Goal: Book appointment/travel/reservation

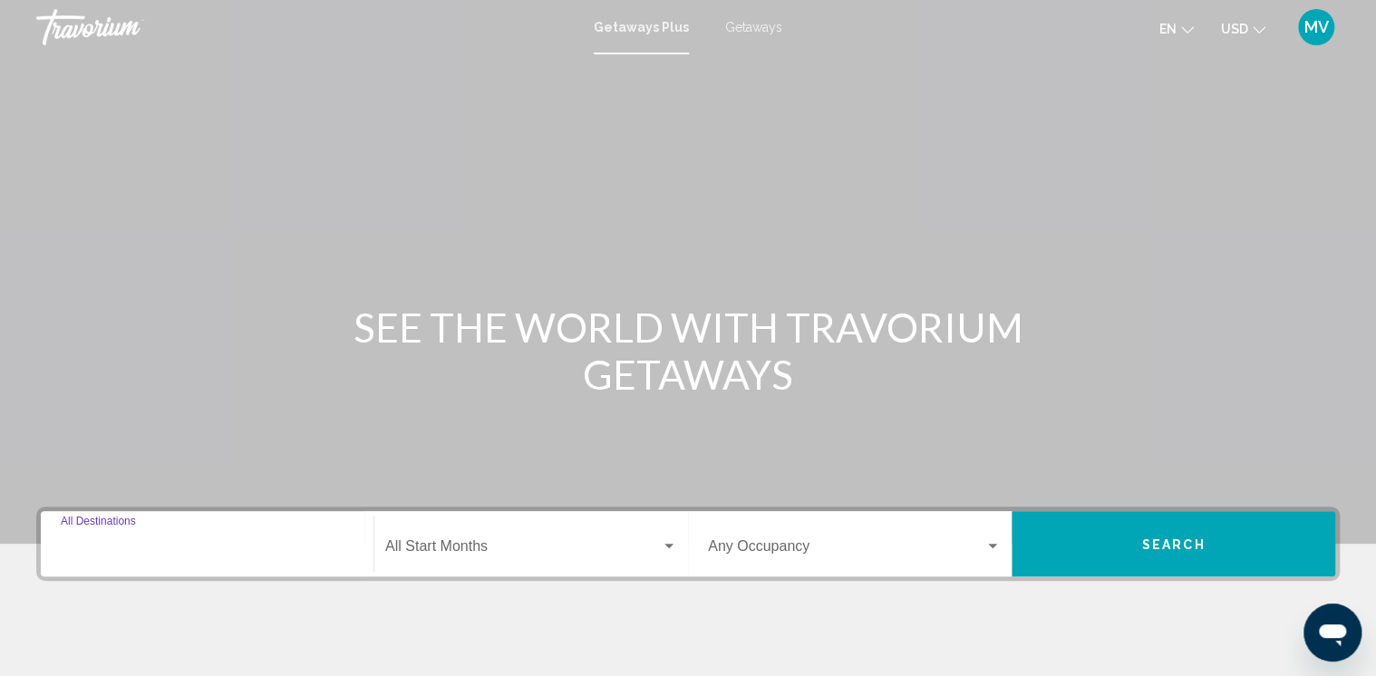
click at [167, 544] on input "Destination All Destinations" at bounding box center [207, 550] width 293 height 16
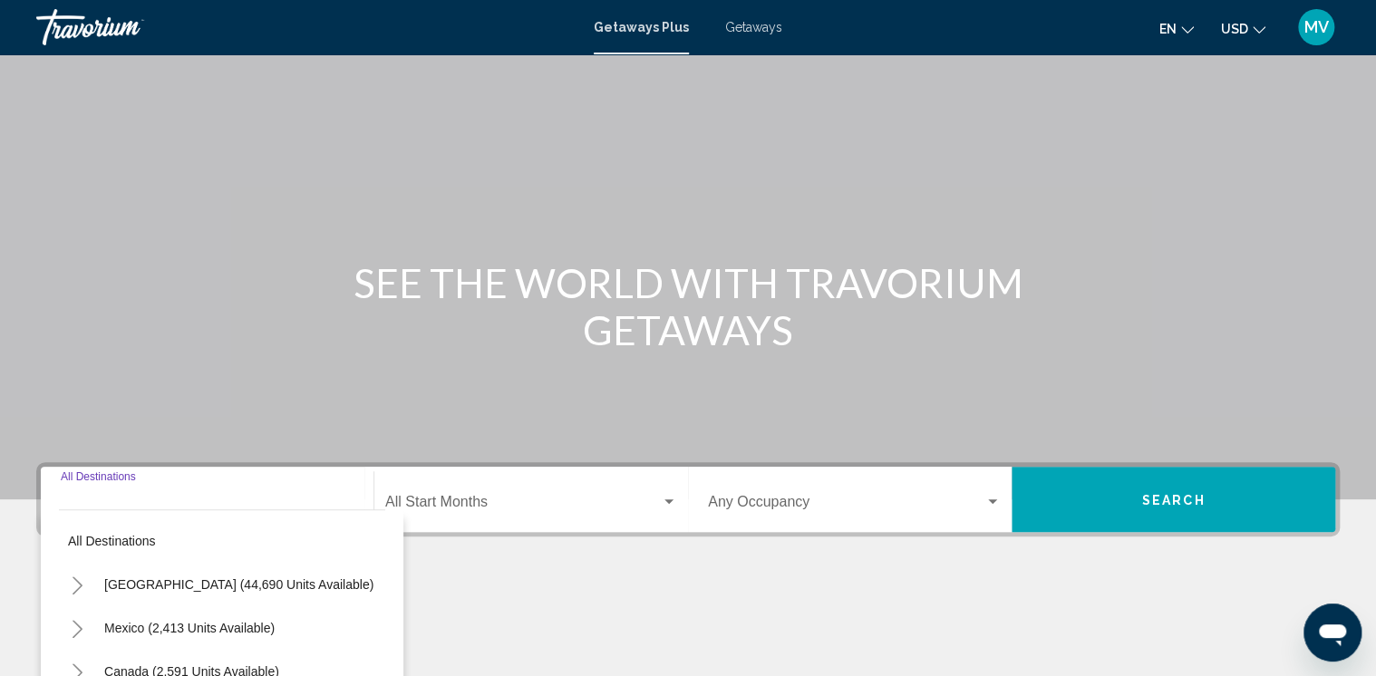
scroll to position [36, 0]
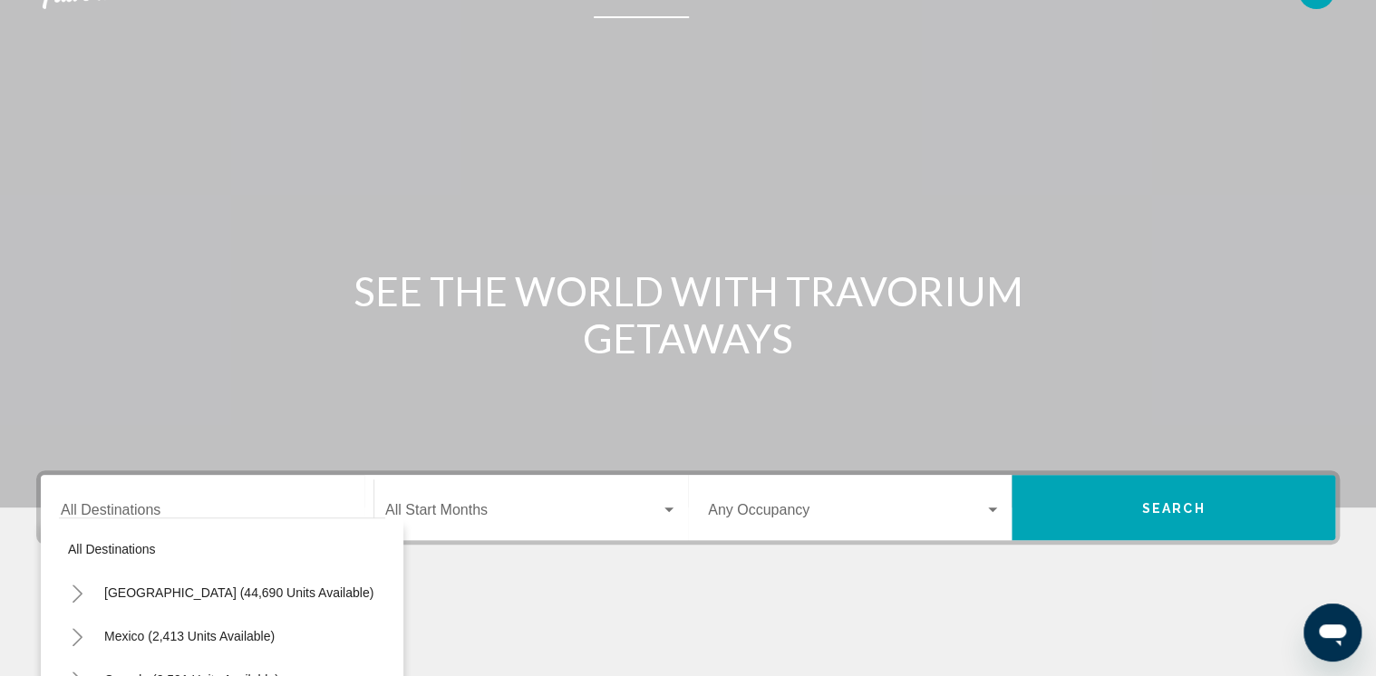
click at [320, 404] on div "Main content" at bounding box center [688, 236] width 1376 height 544
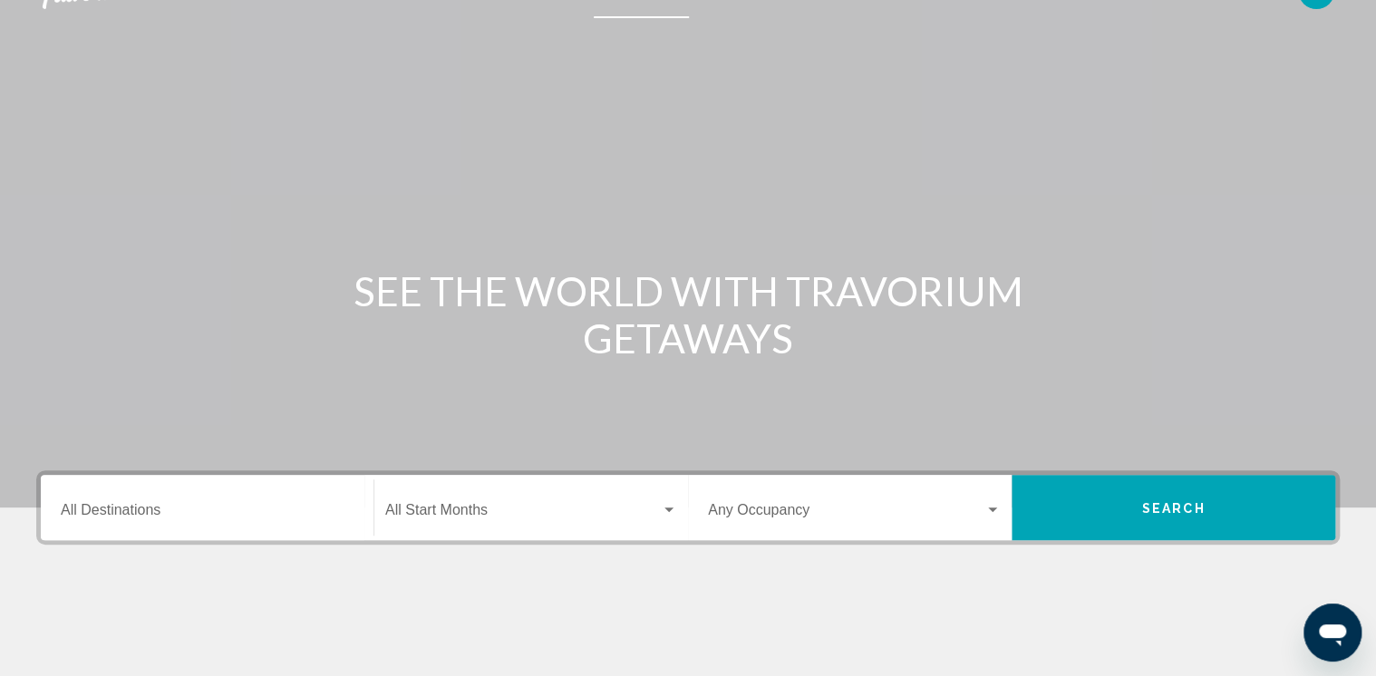
click at [128, 510] on input "Destination All Destinations" at bounding box center [207, 514] width 293 height 16
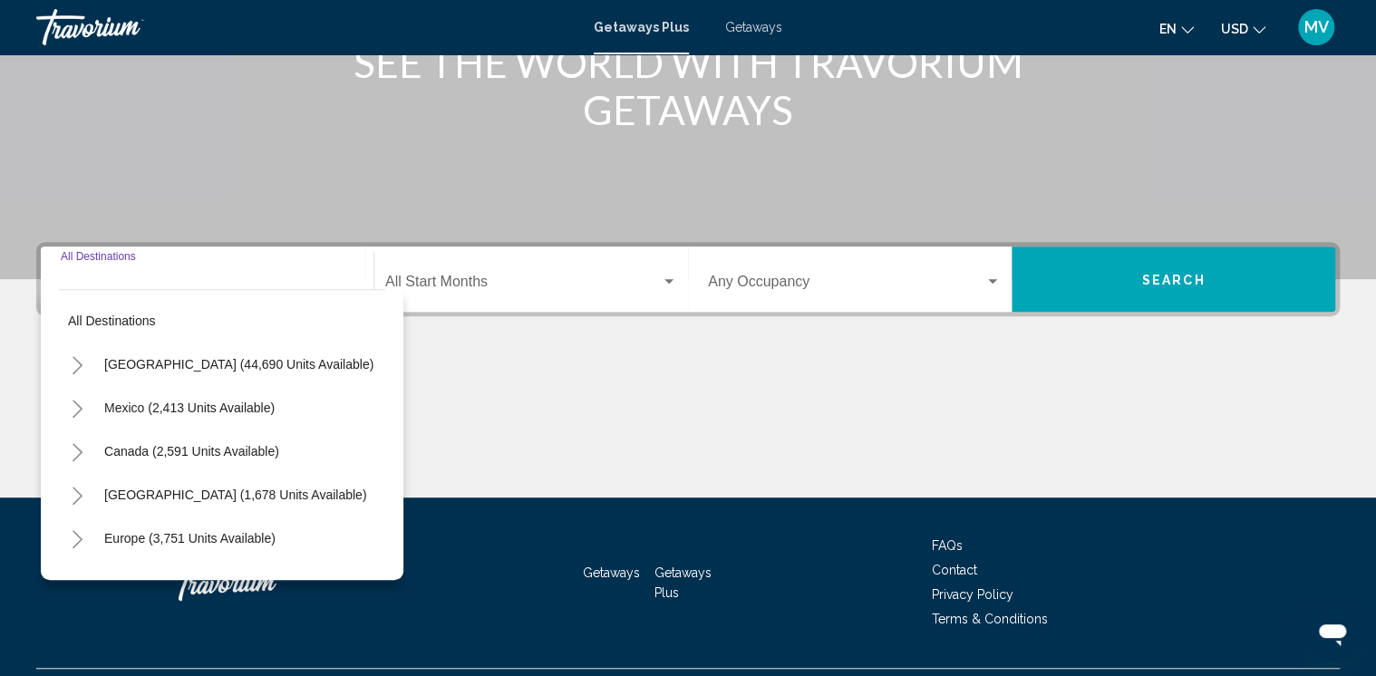
scroll to position [308, 0]
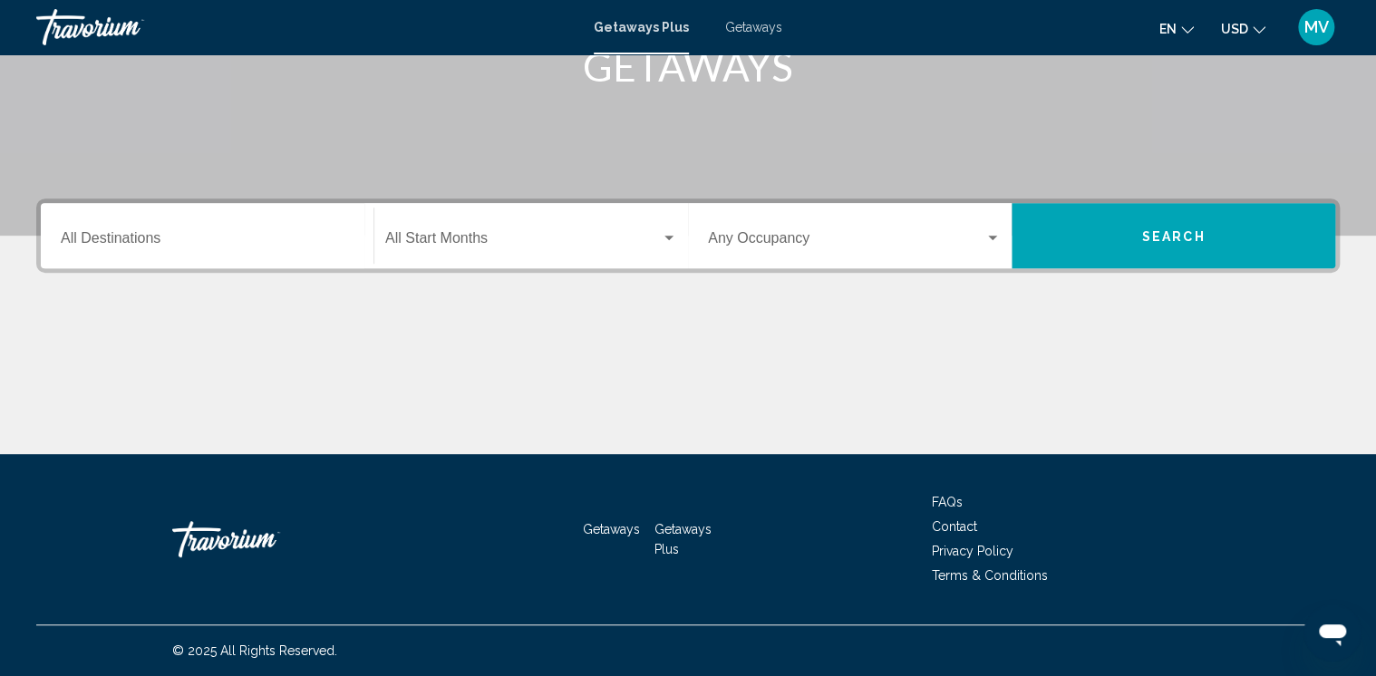
click at [131, 238] on input "Destination All Destinations" at bounding box center [207, 242] width 293 height 16
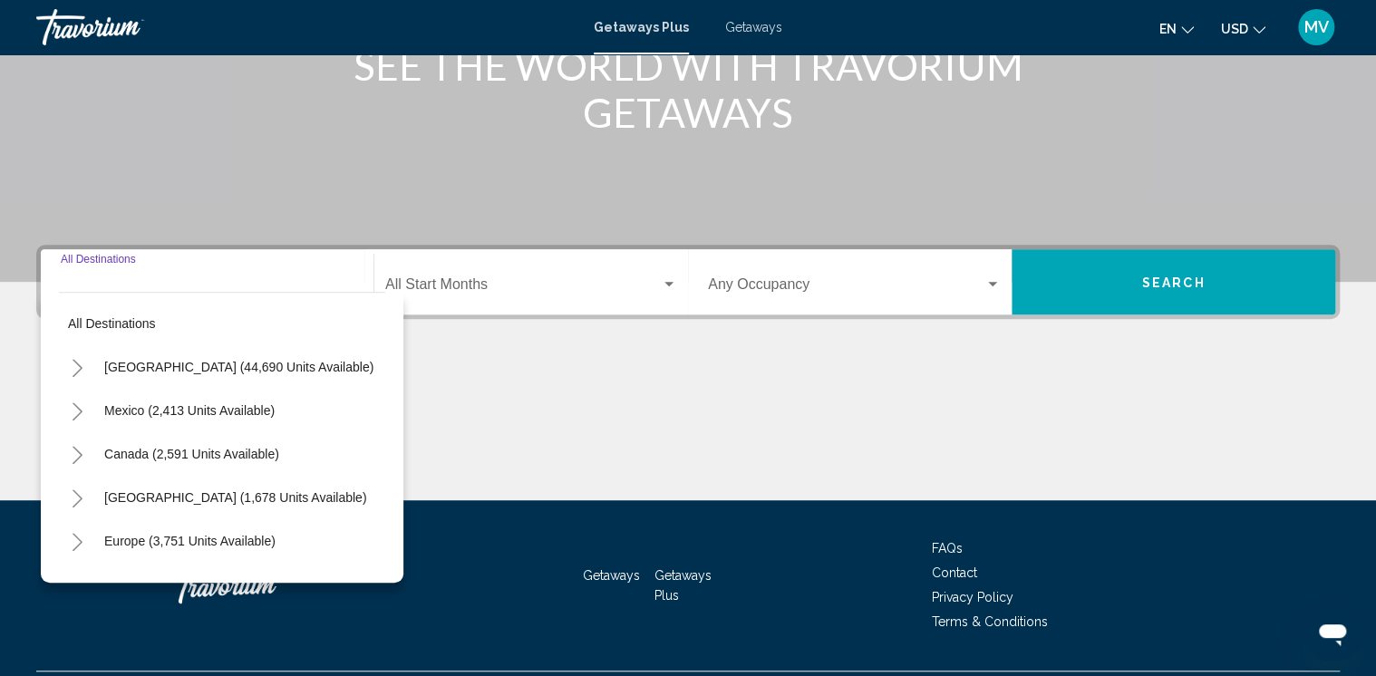
scroll to position [263, 0]
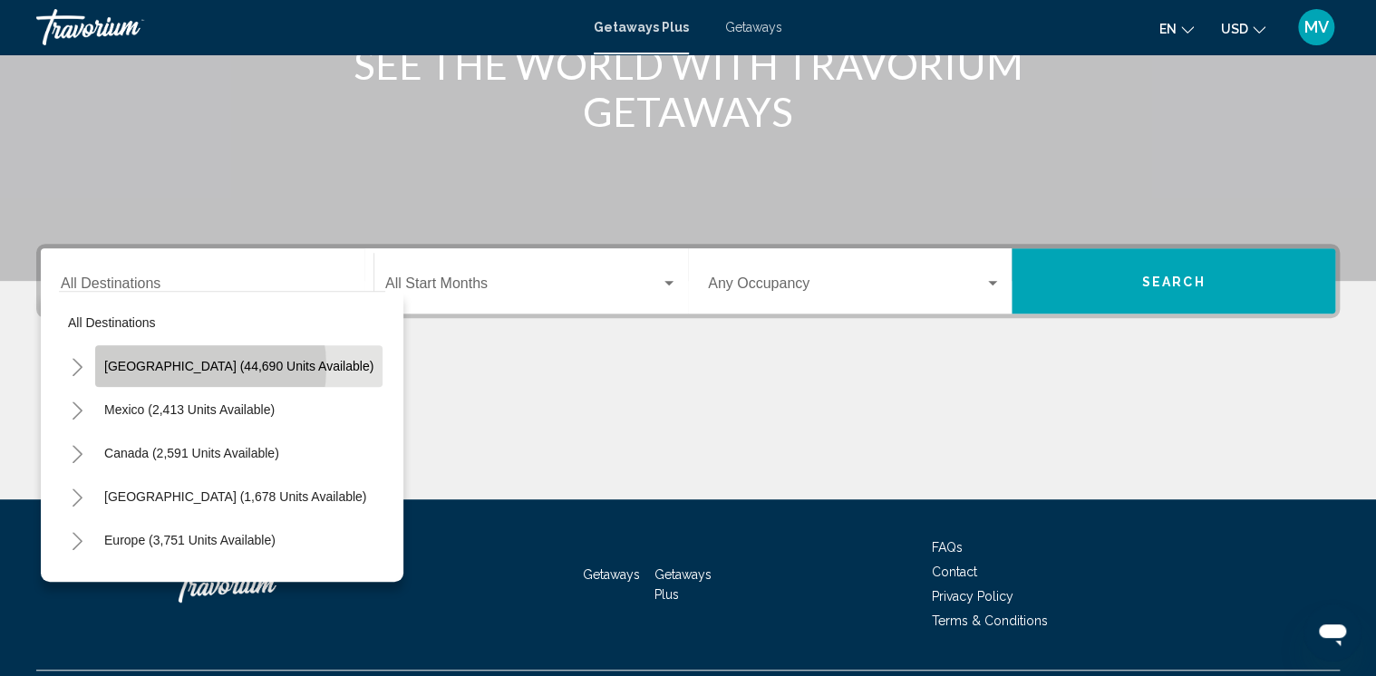
click at [170, 366] on span "[GEOGRAPHIC_DATA] (44,690 units available)" at bounding box center [238, 366] width 269 height 15
type input "**********"
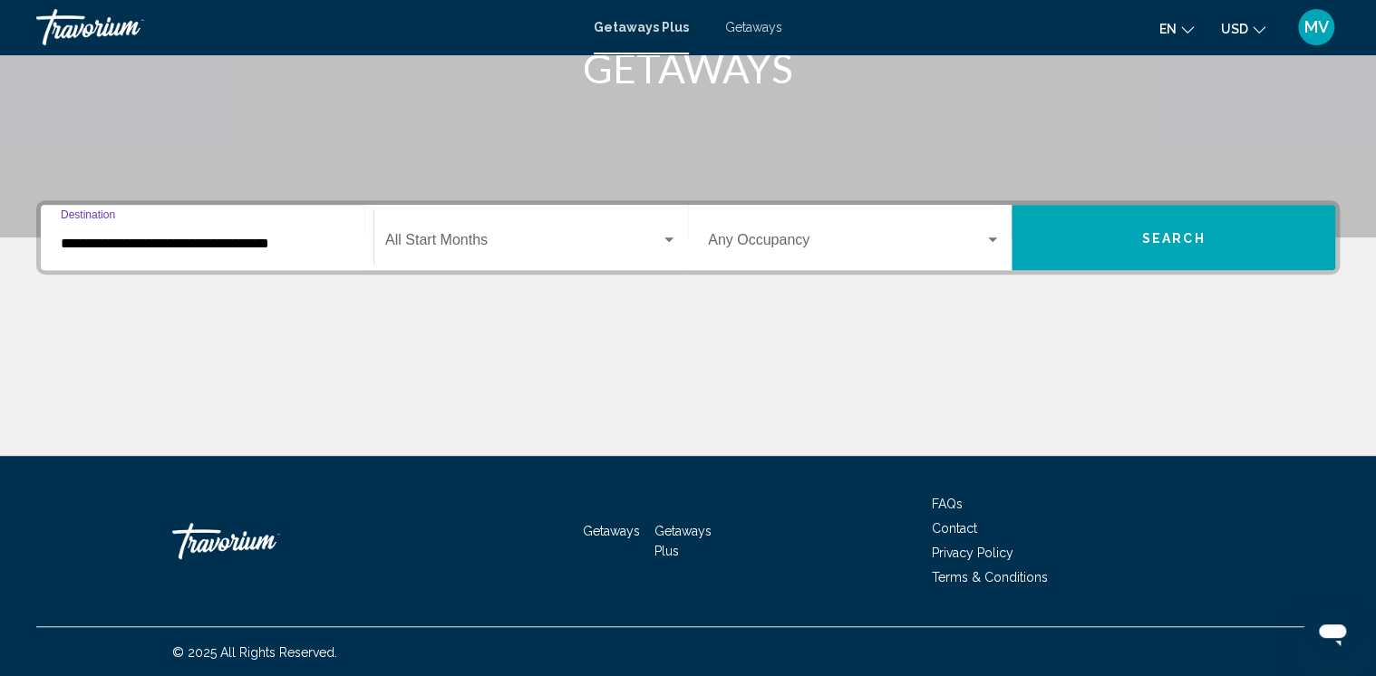
scroll to position [308, 0]
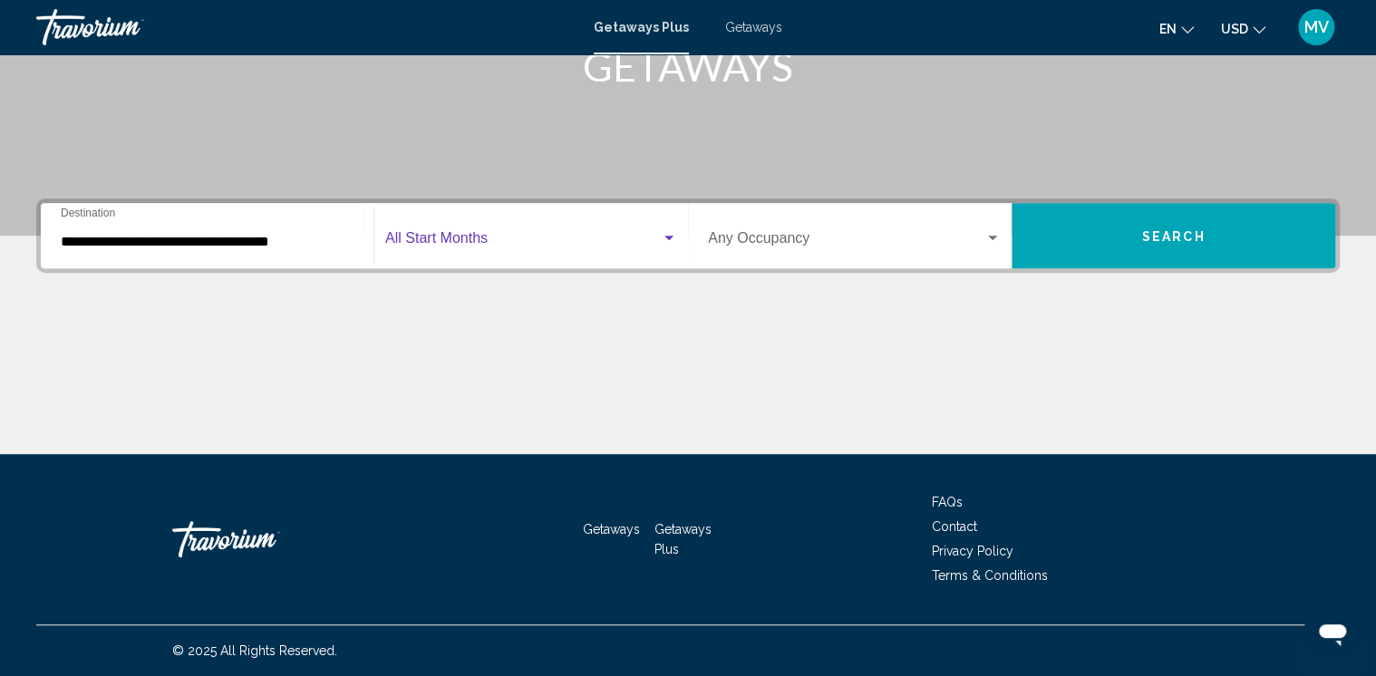
click at [624, 235] on span "Search widget" at bounding box center [523, 242] width 276 height 16
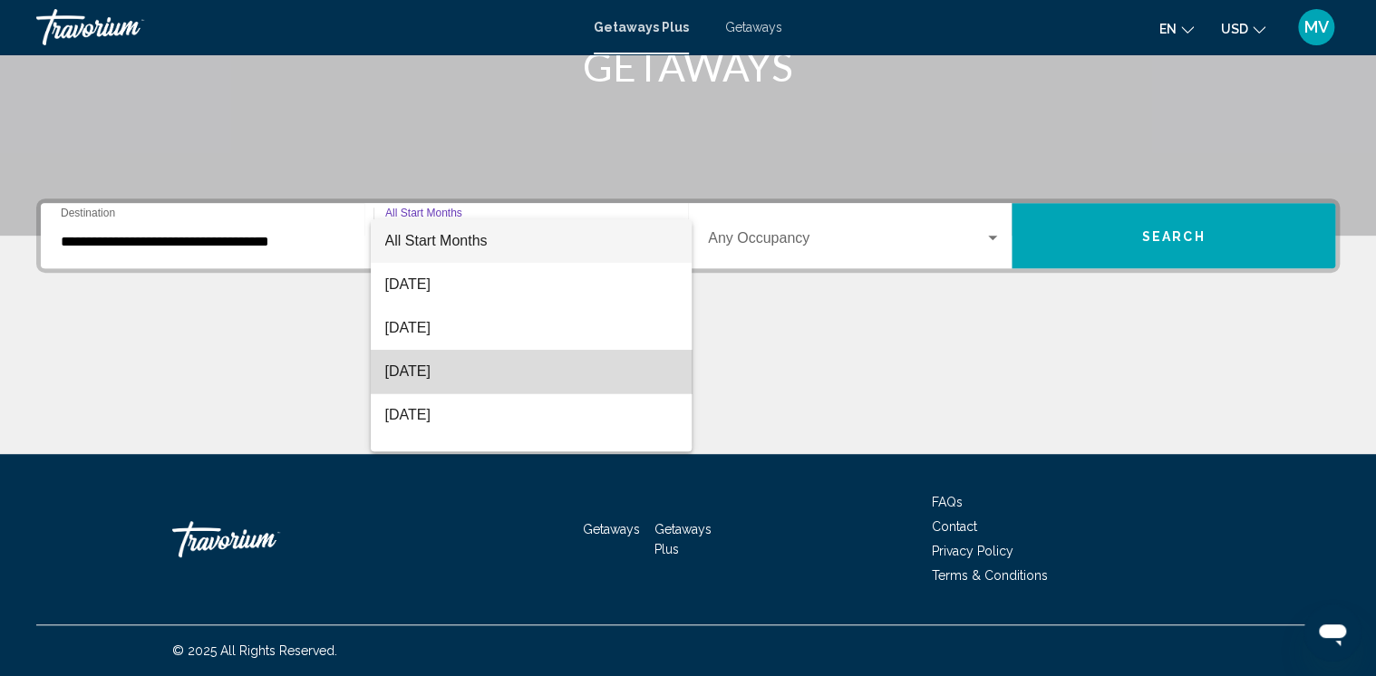
click at [534, 366] on span "[DATE]" at bounding box center [531, 372] width 292 height 44
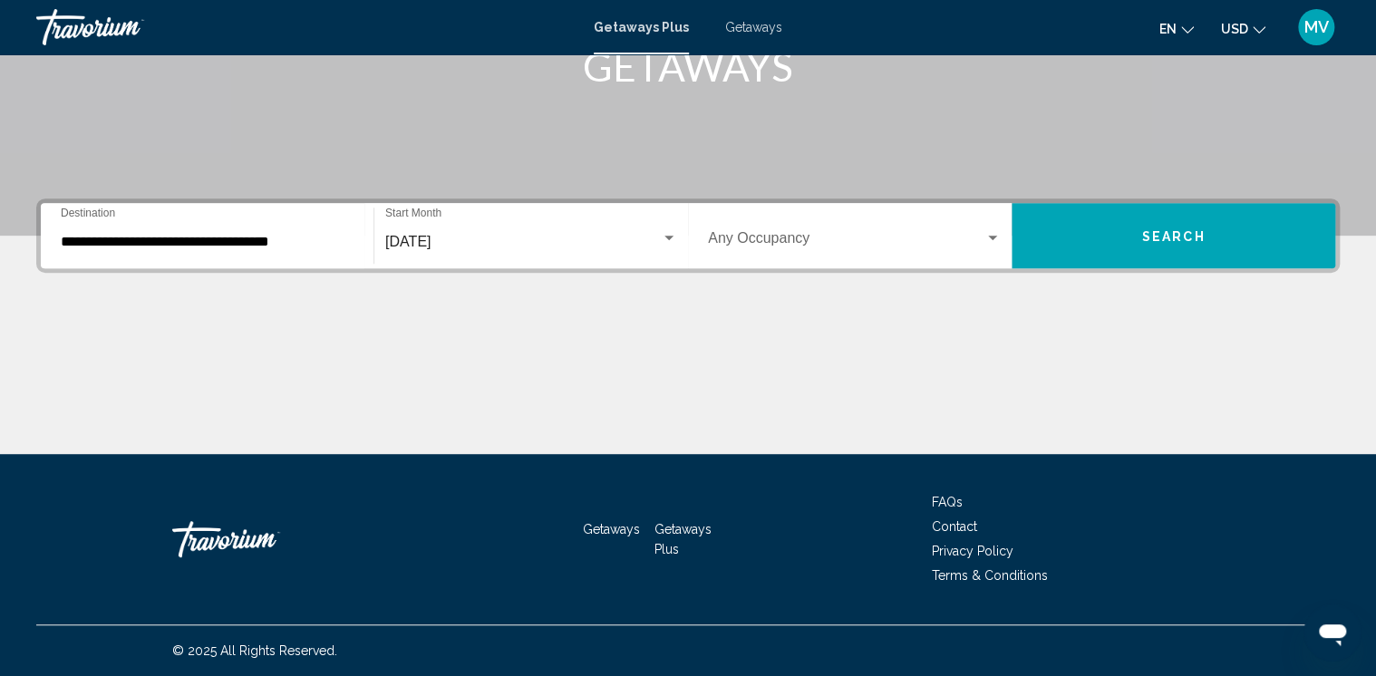
click at [930, 227] on div "Occupancy Any Occupancy" at bounding box center [854, 236] width 293 height 57
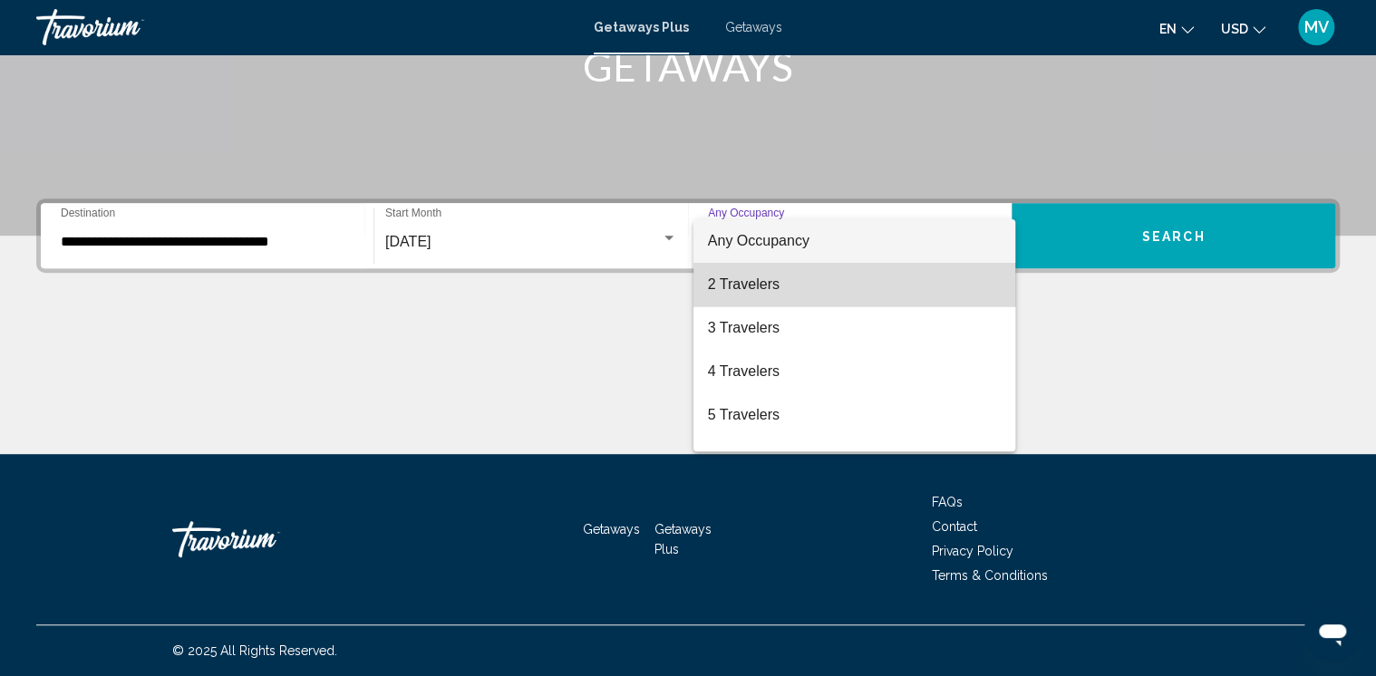
click at [861, 287] on span "2 Travelers" at bounding box center [854, 285] width 293 height 44
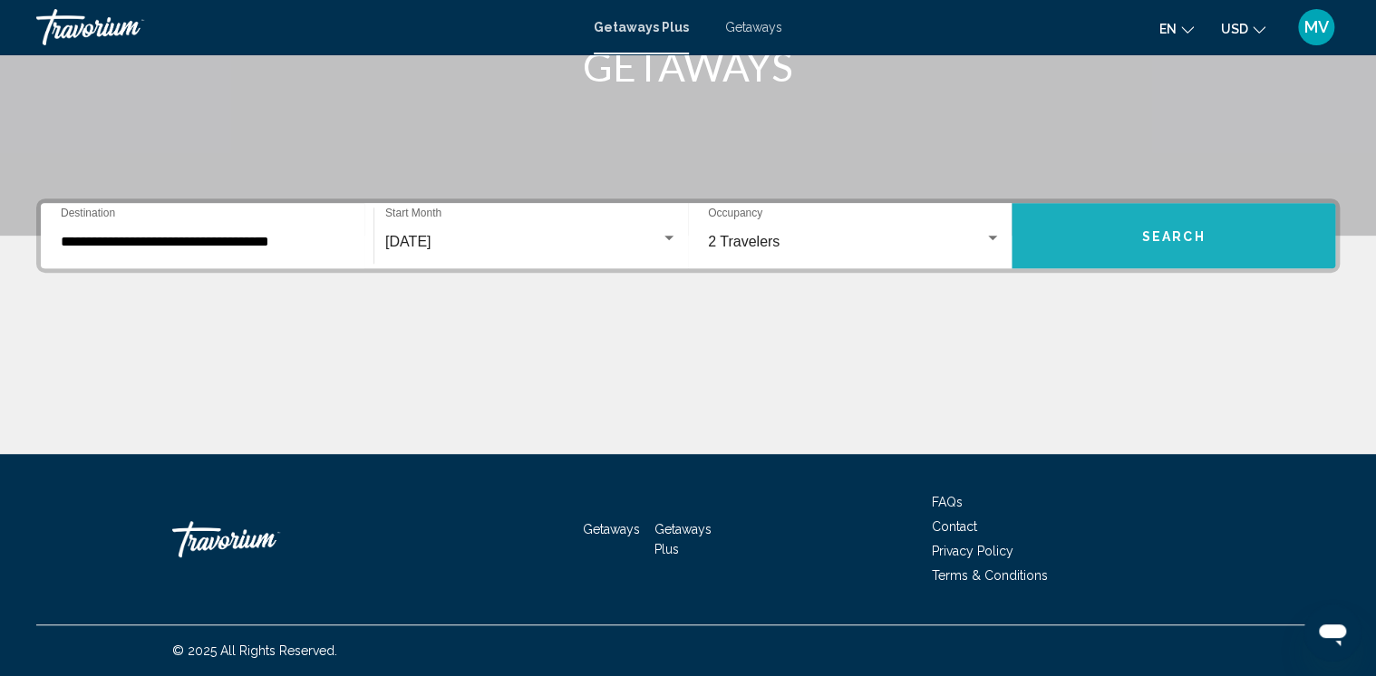
click at [1171, 240] on span "Search" at bounding box center [1173, 236] width 63 height 15
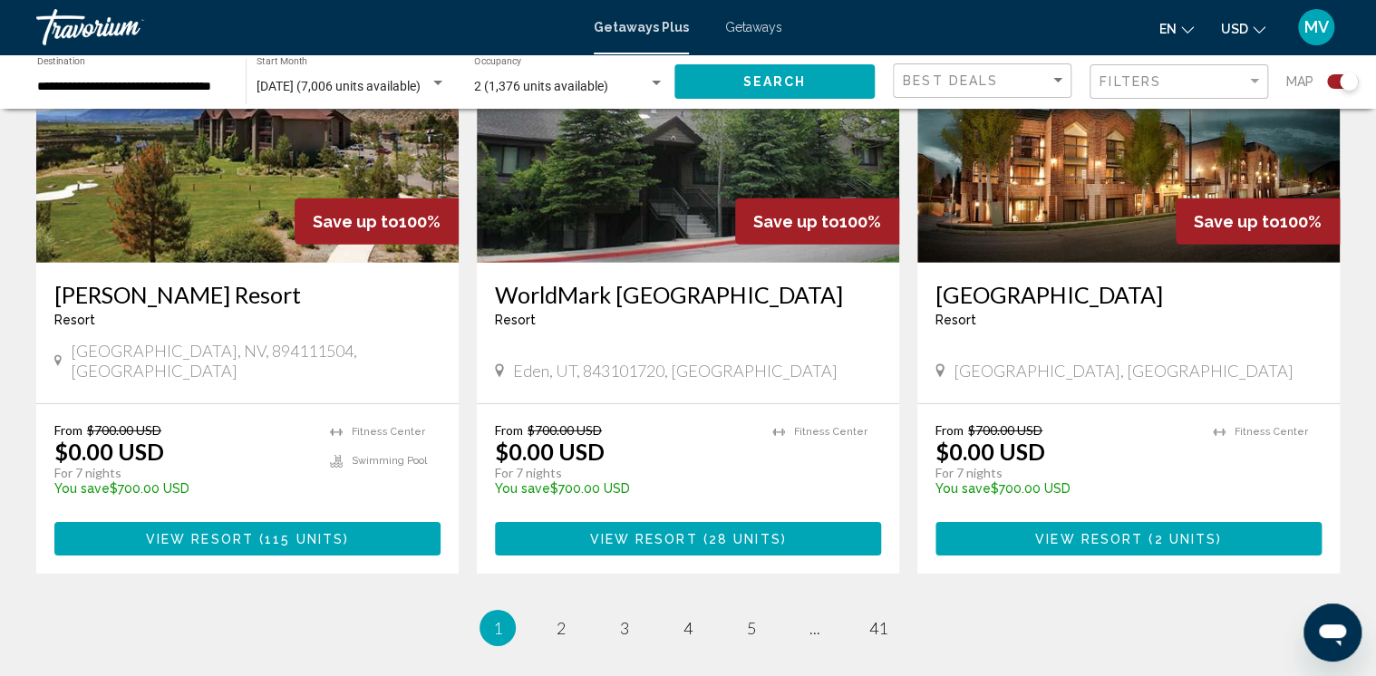
scroll to position [2680, 0]
click at [565, 618] on span "2" at bounding box center [561, 628] width 9 height 20
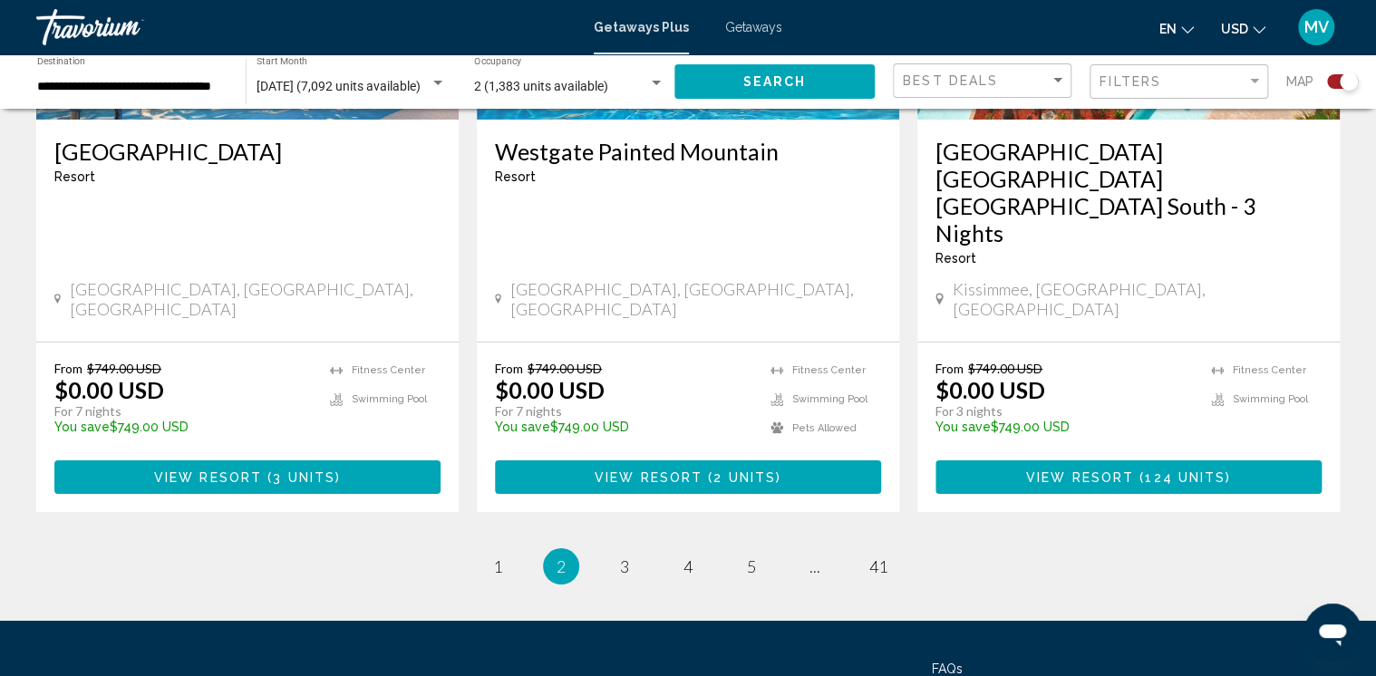
scroll to position [2975, 0]
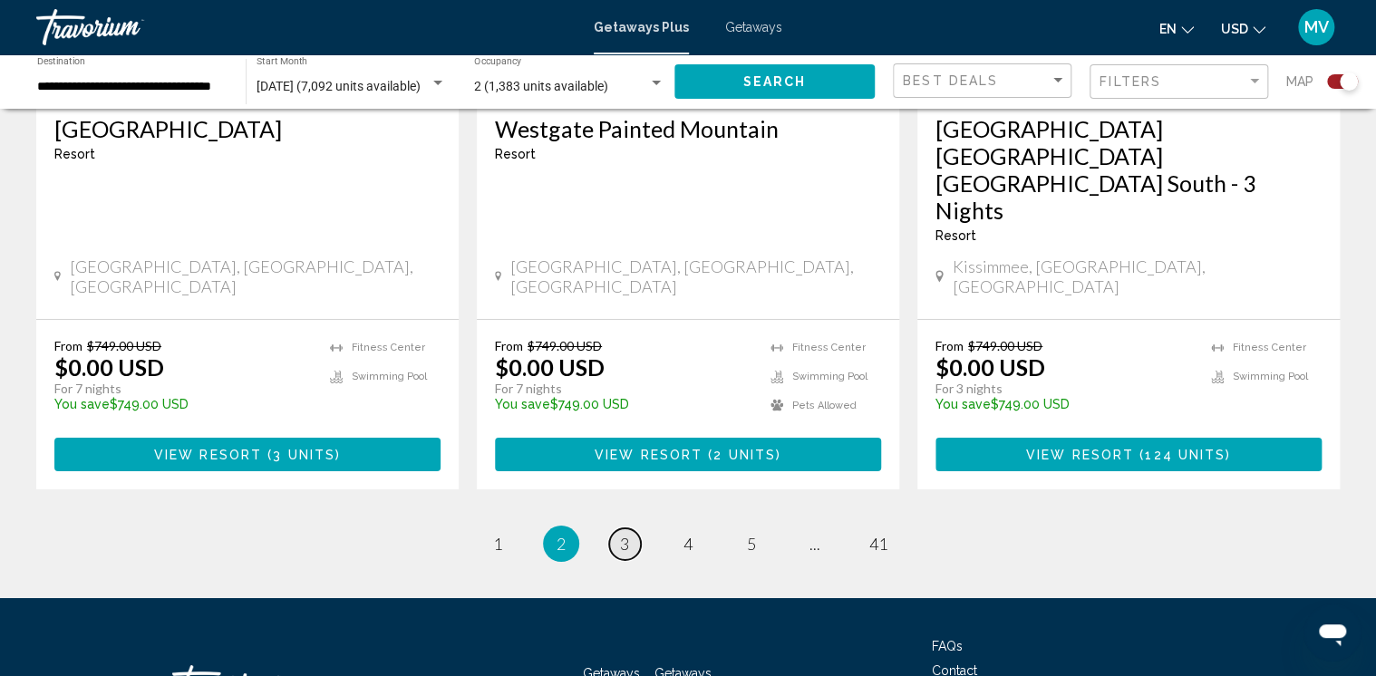
click at [621, 534] on span "3" at bounding box center [624, 544] width 9 height 20
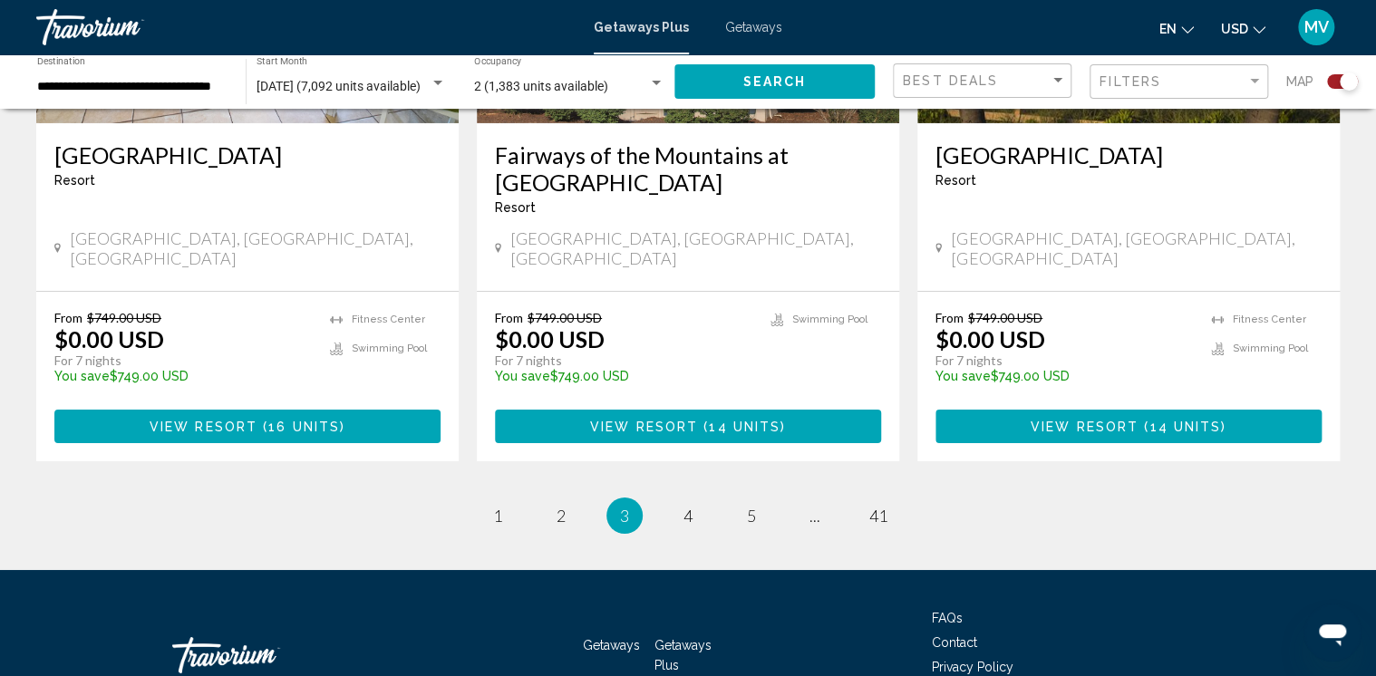
scroll to position [2998, 0]
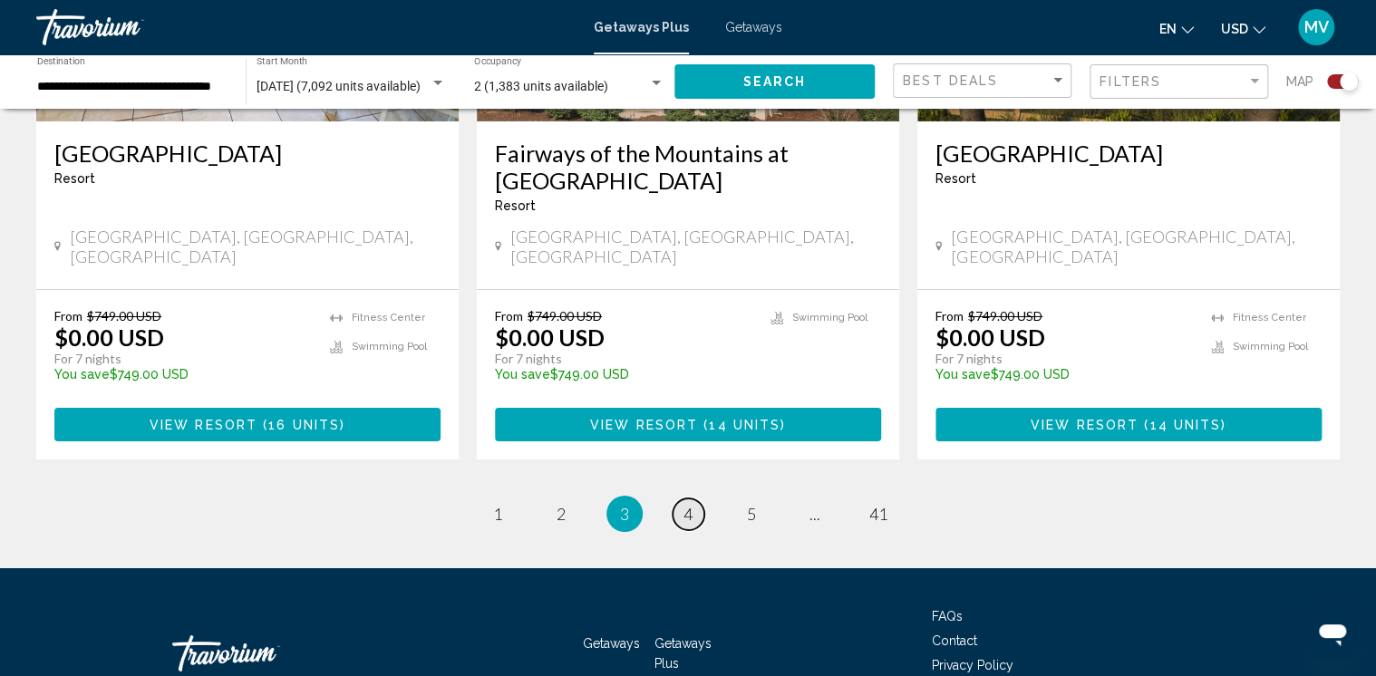
click at [687, 504] on span "4" at bounding box center [688, 514] width 9 height 20
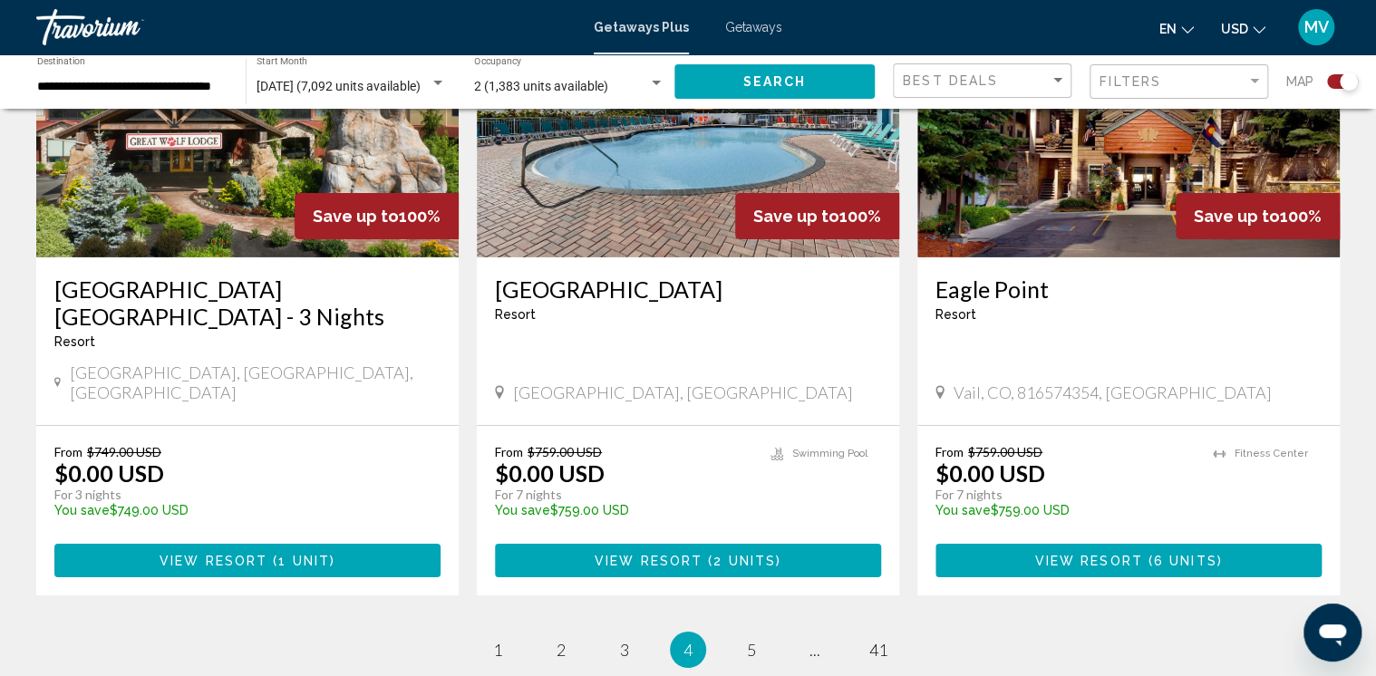
scroll to position [2905, 0]
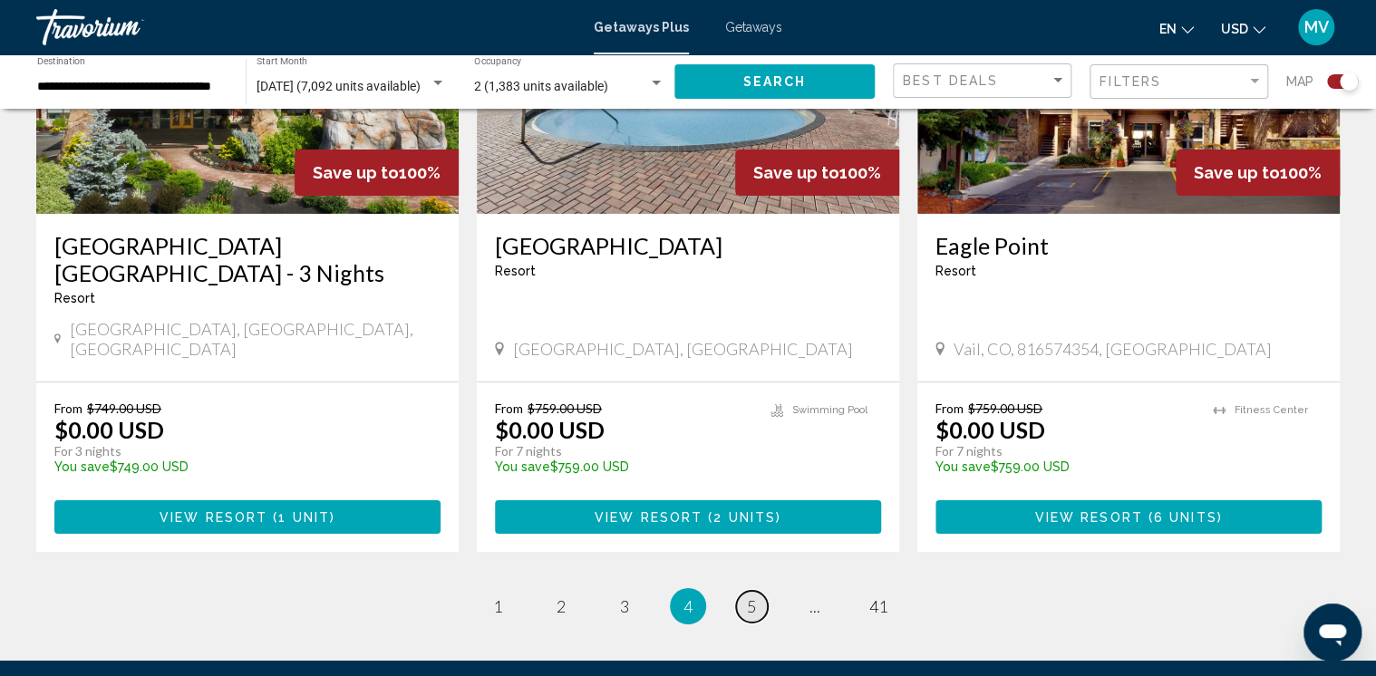
click at [747, 597] on span "5" at bounding box center [751, 607] width 9 height 20
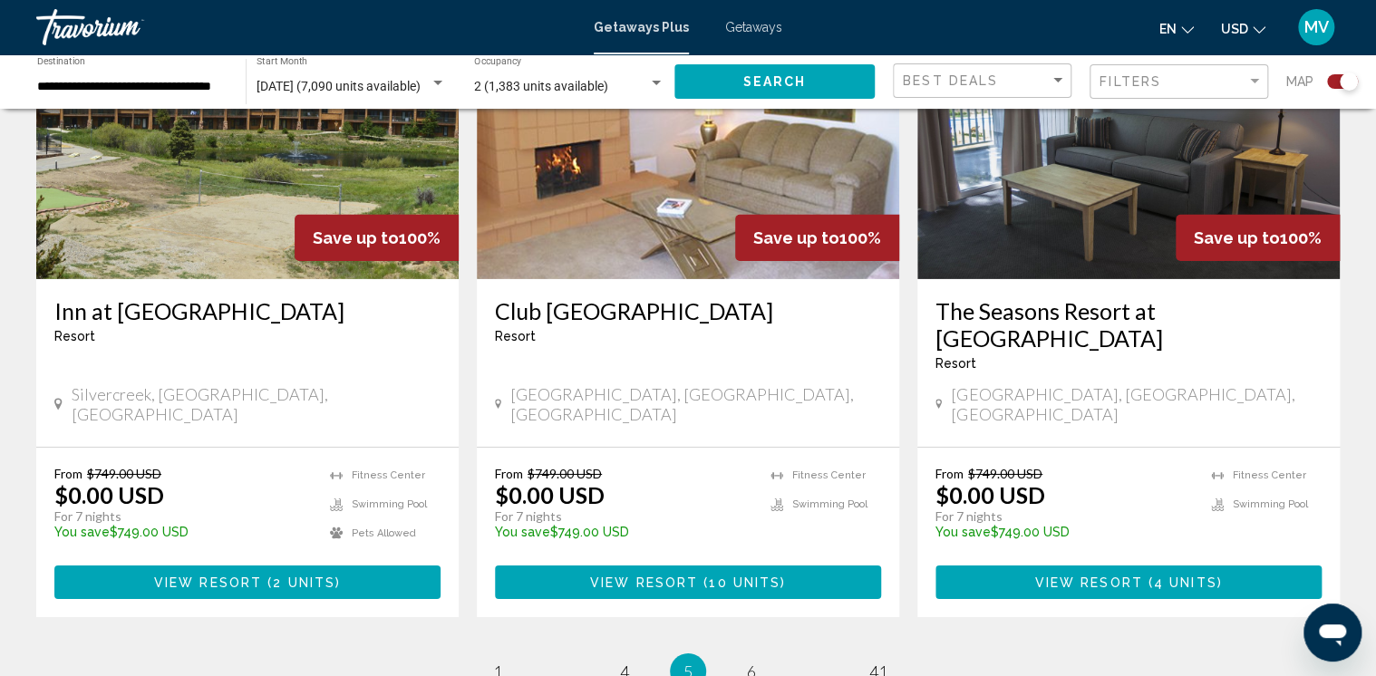
scroll to position [2866, 0]
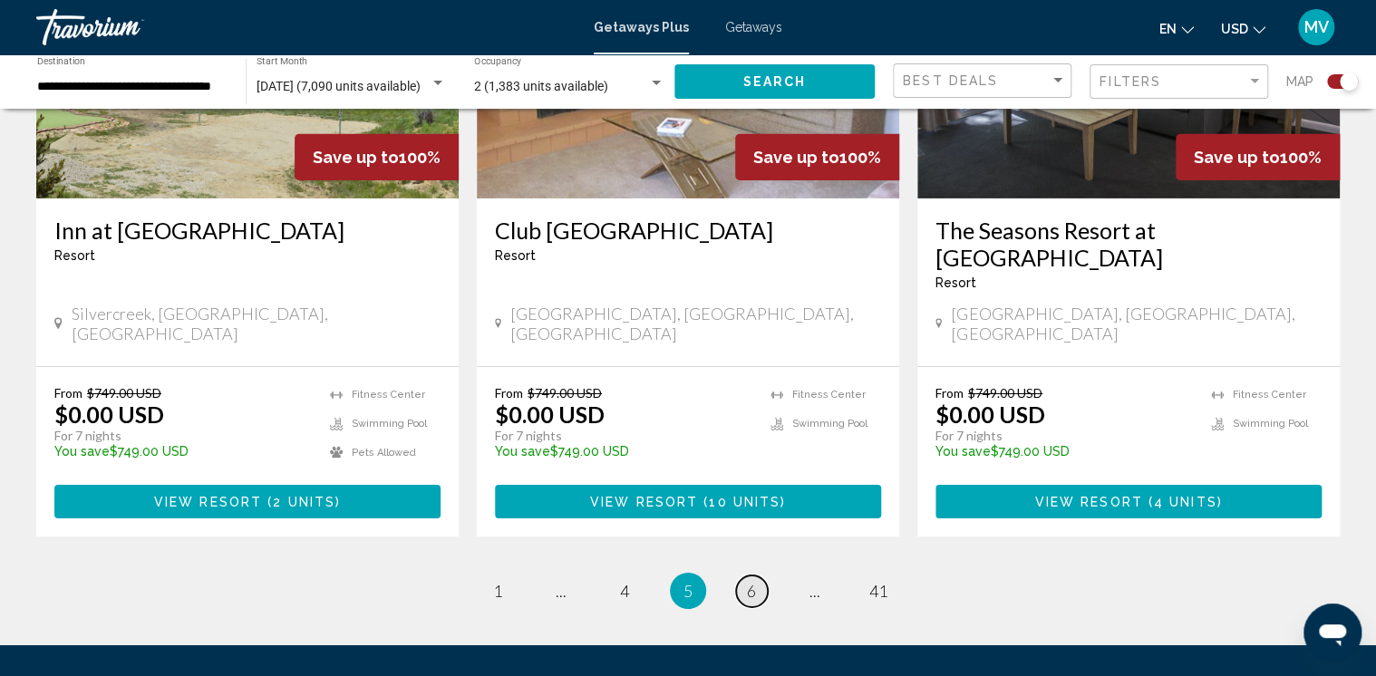
click at [749, 581] on span "6" at bounding box center [751, 591] width 9 height 20
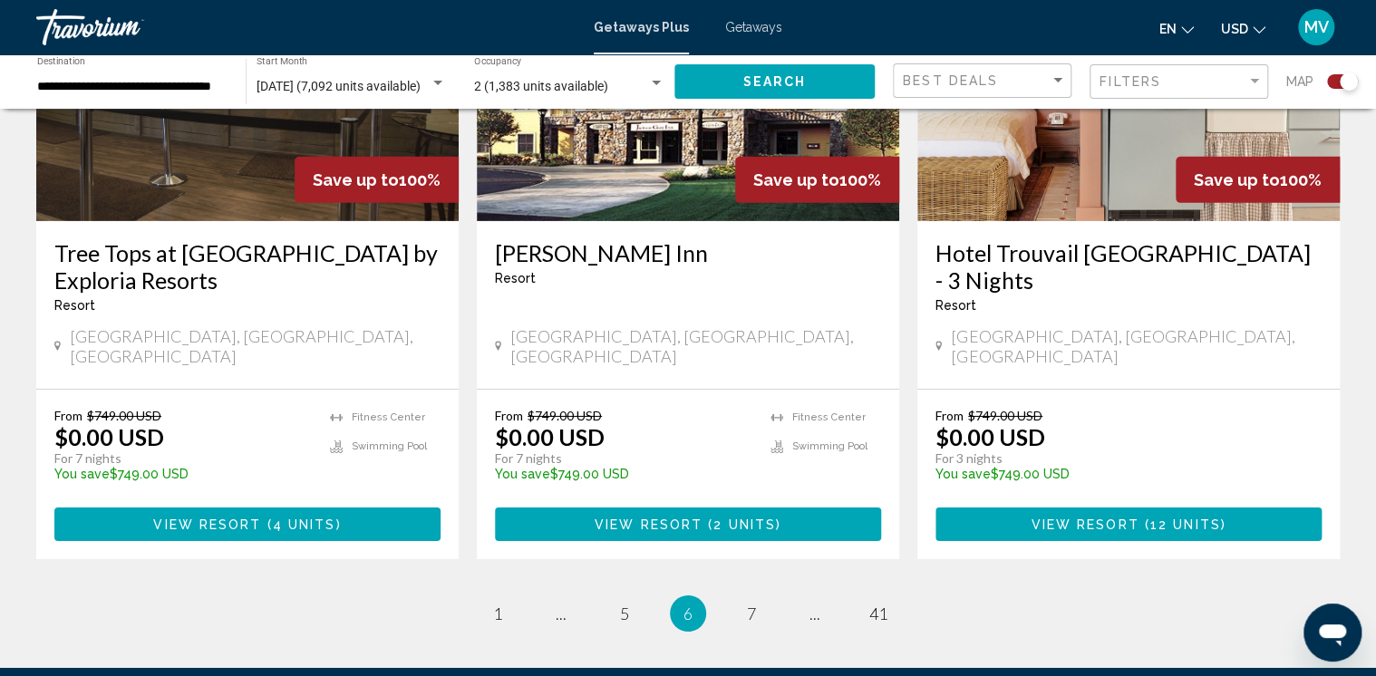
scroll to position [2789, 0]
click at [747, 604] on span "7" at bounding box center [751, 614] width 9 height 20
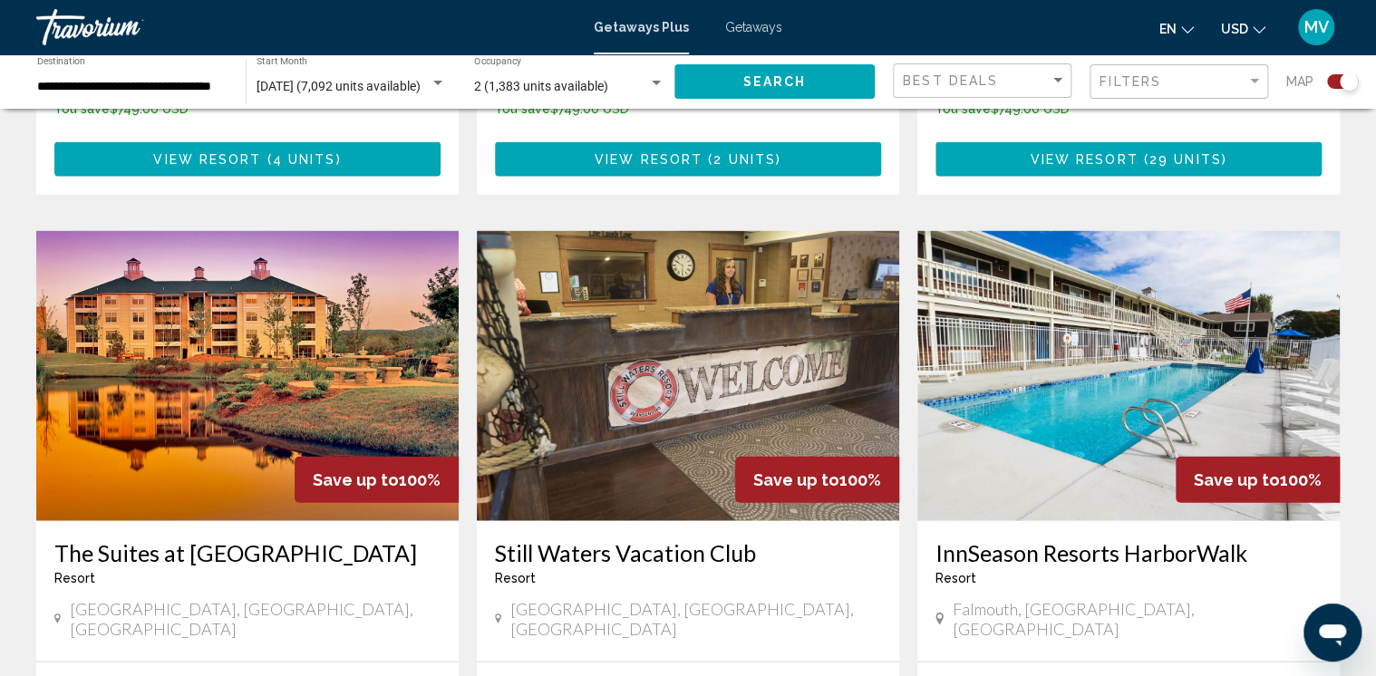
scroll to position [1828, 0]
